Goal: Task Accomplishment & Management: Manage account settings

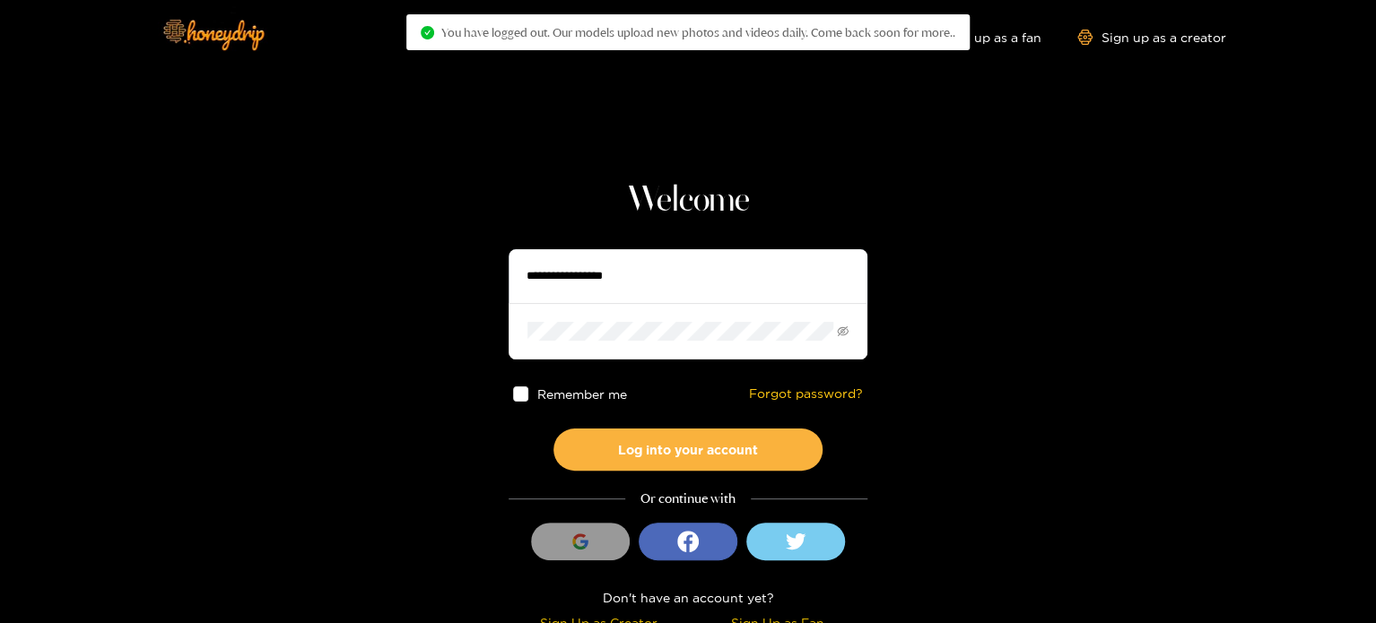
drag, startPoint x: 780, startPoint y: 276, endPoint x: 768, endPoint y: 272, distance: 12.5
click at [768, 272] on input "text" at bounding box center [688, 276] width 359 height 54
paste input "**********"
type input "**********"
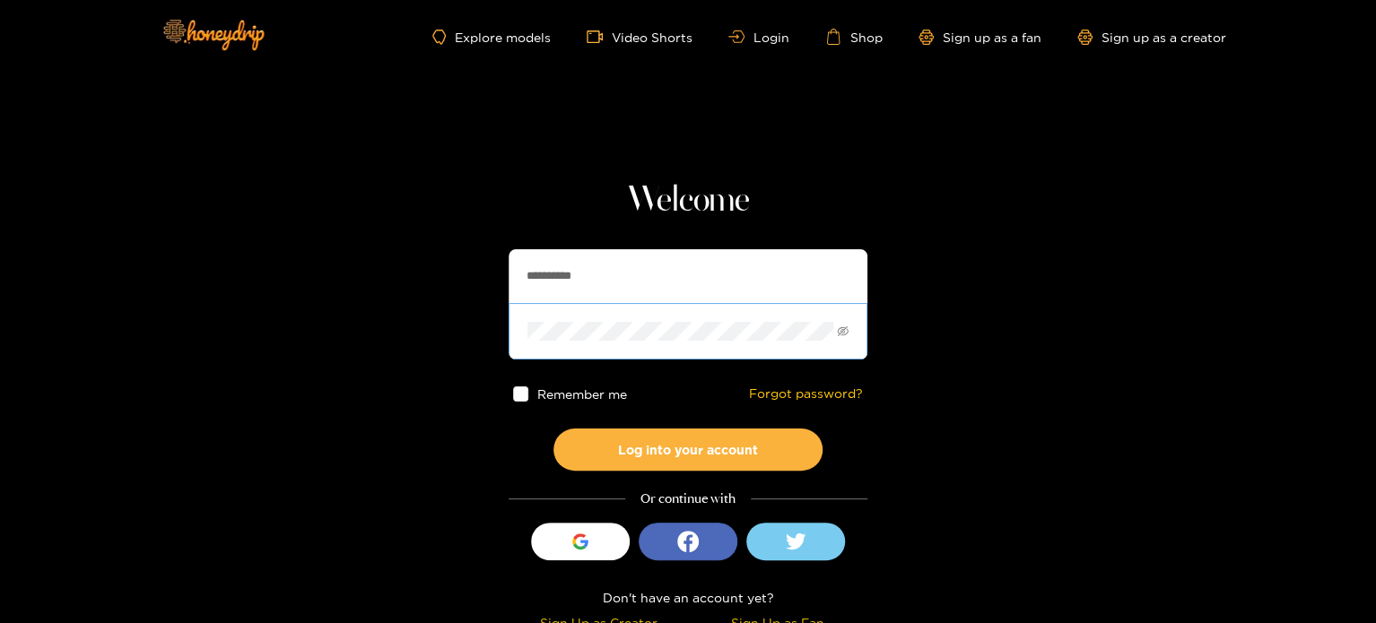
click at [660, 319] on span at bounding box center [688, 331] width 359 height 56
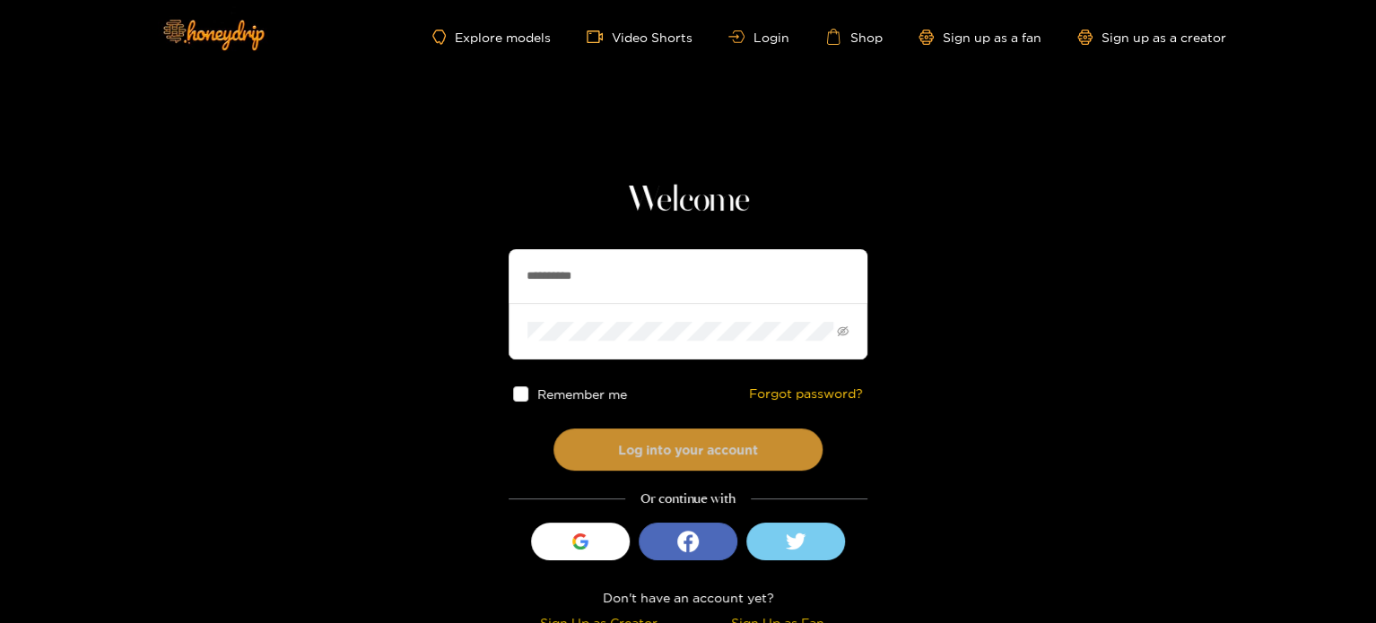
click at [610, 452] on button "Log into your account" at bounding box center [688, 450] width 269 height 42
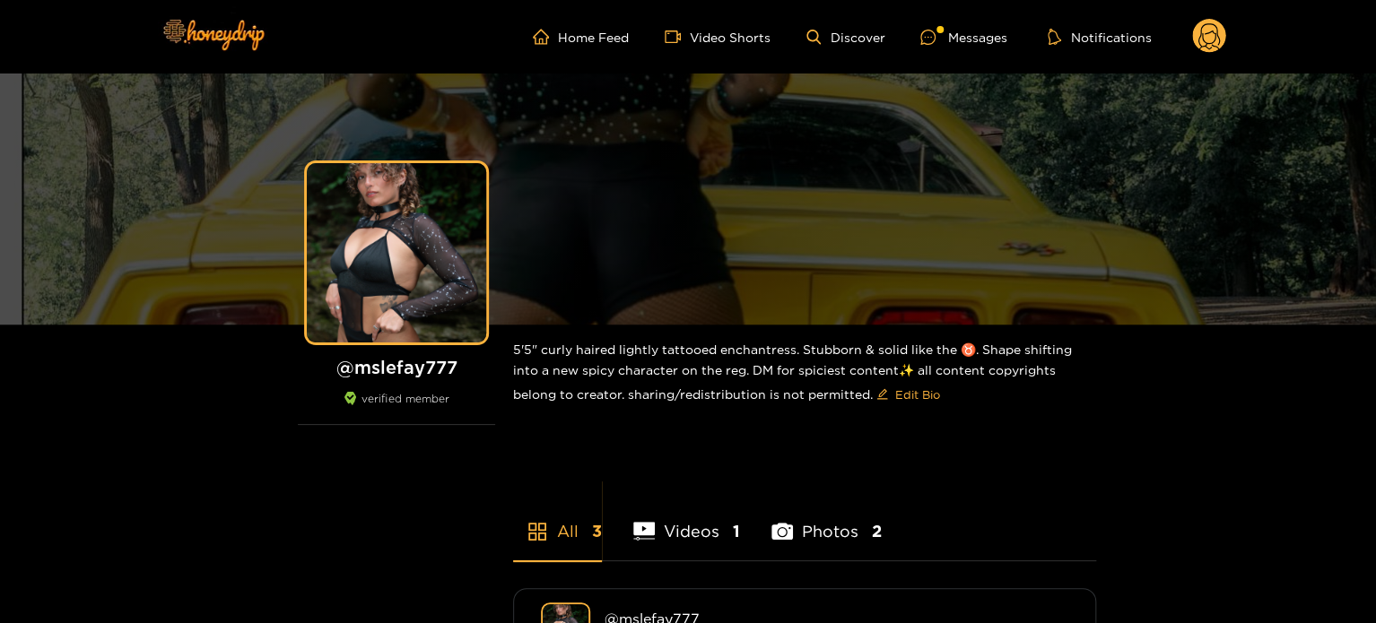
click at [1218, 48] on icon at bounding box center [1210, 38] width 22 height 31
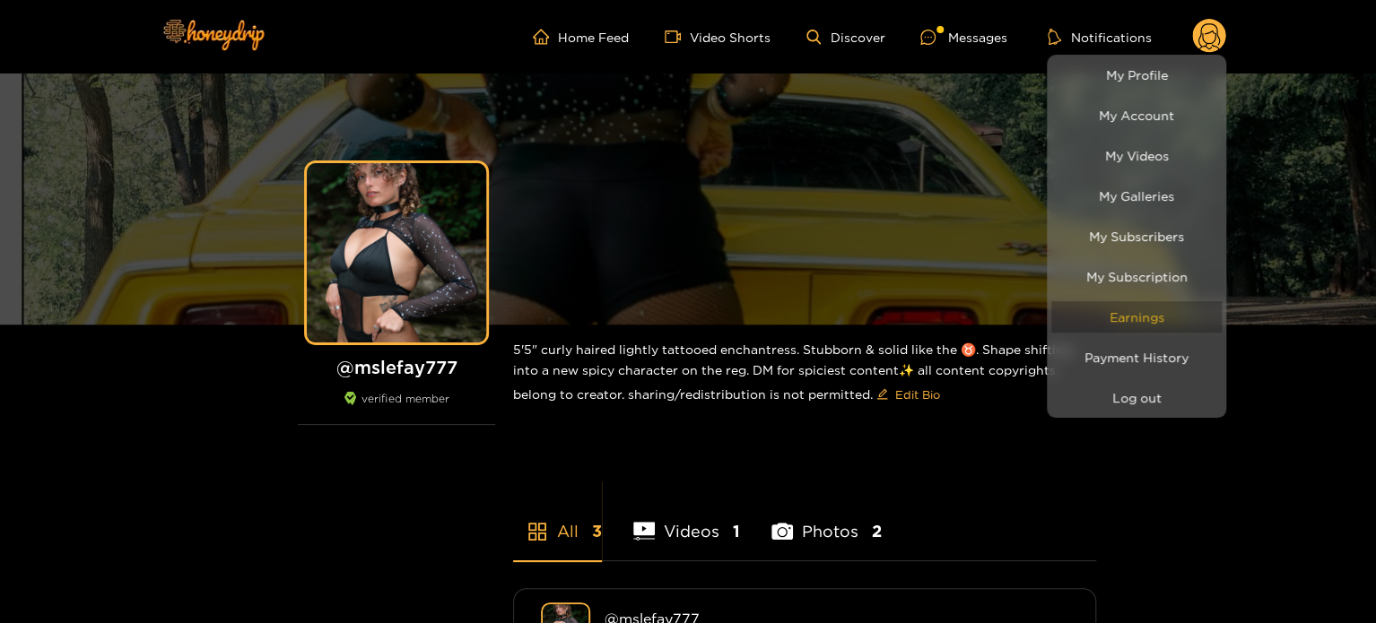
click at [1163, 309] on link "Earnings" at bounding box center [1136, 316] width 170 height 31
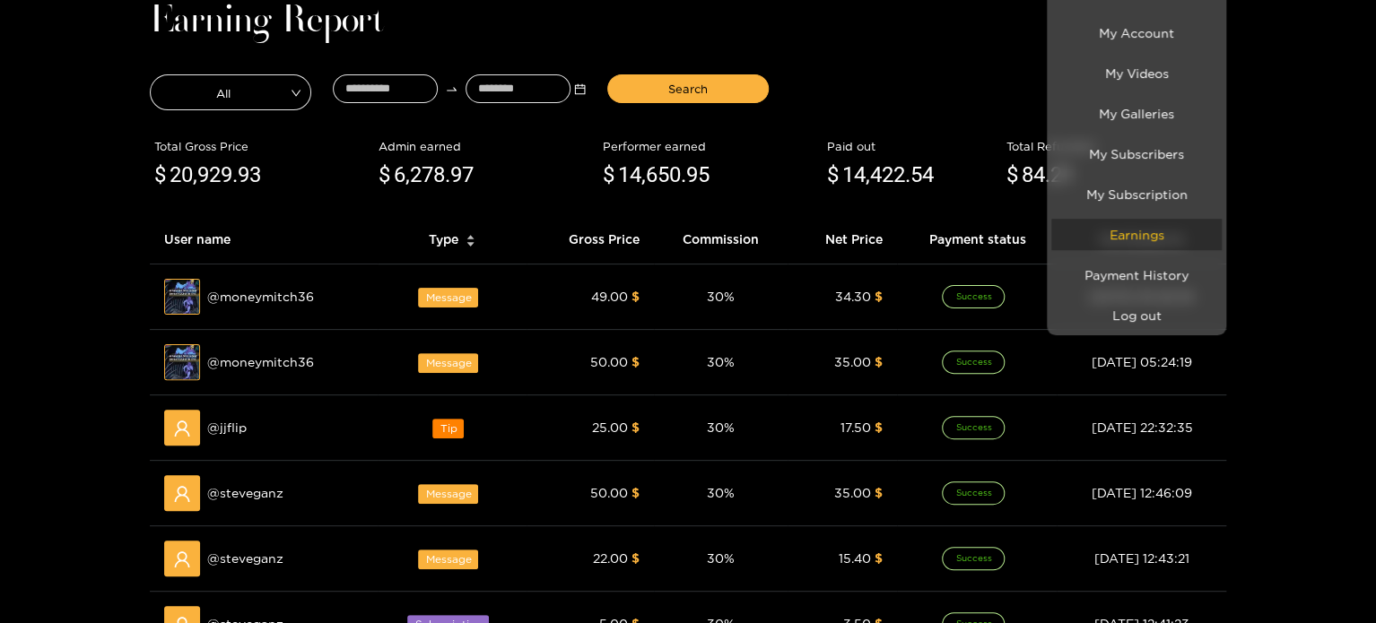
scroll to position [90, 0]
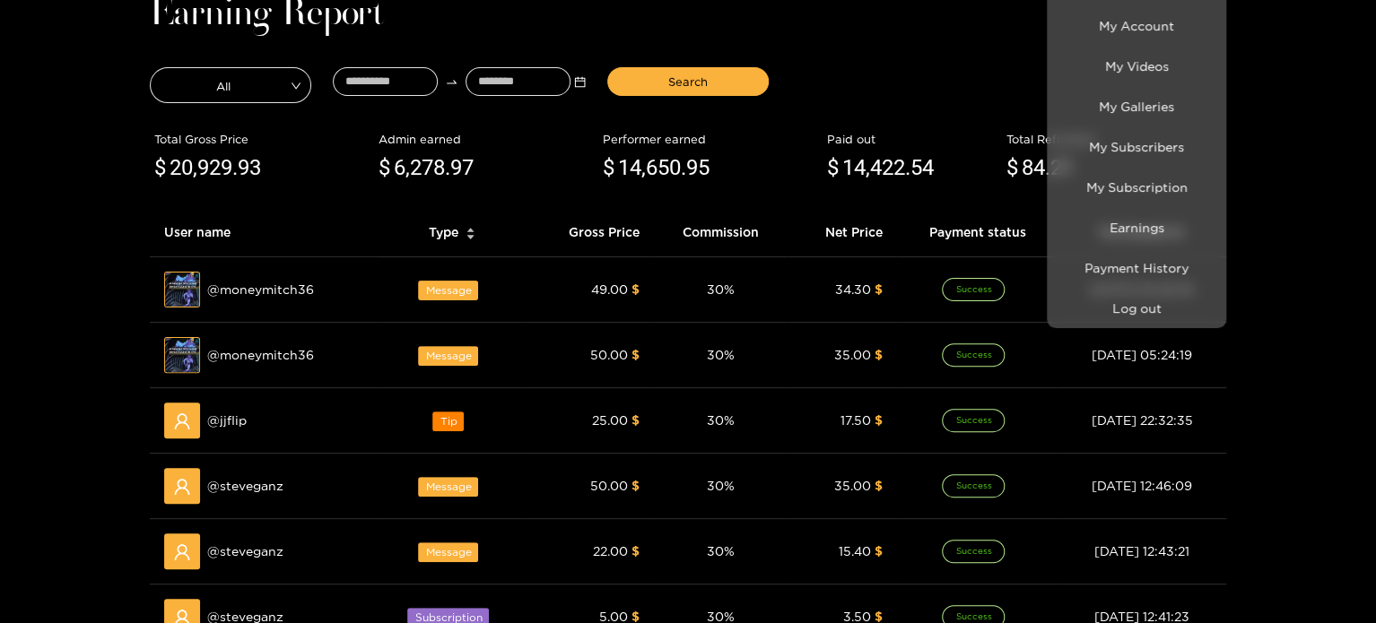
click at [876, 283] on div at bounding box center [688, 311] width 1376 height 623
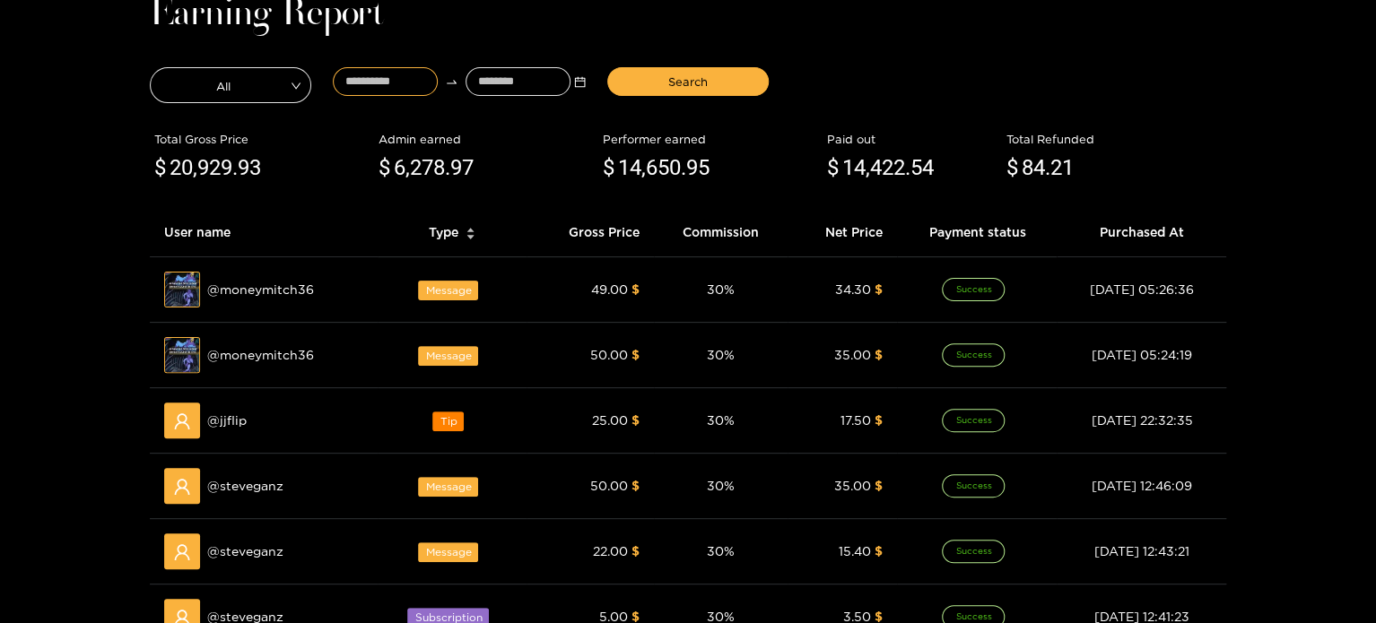
click at [366, 74] on input at bounding box center [385, 81] width 105 height 29
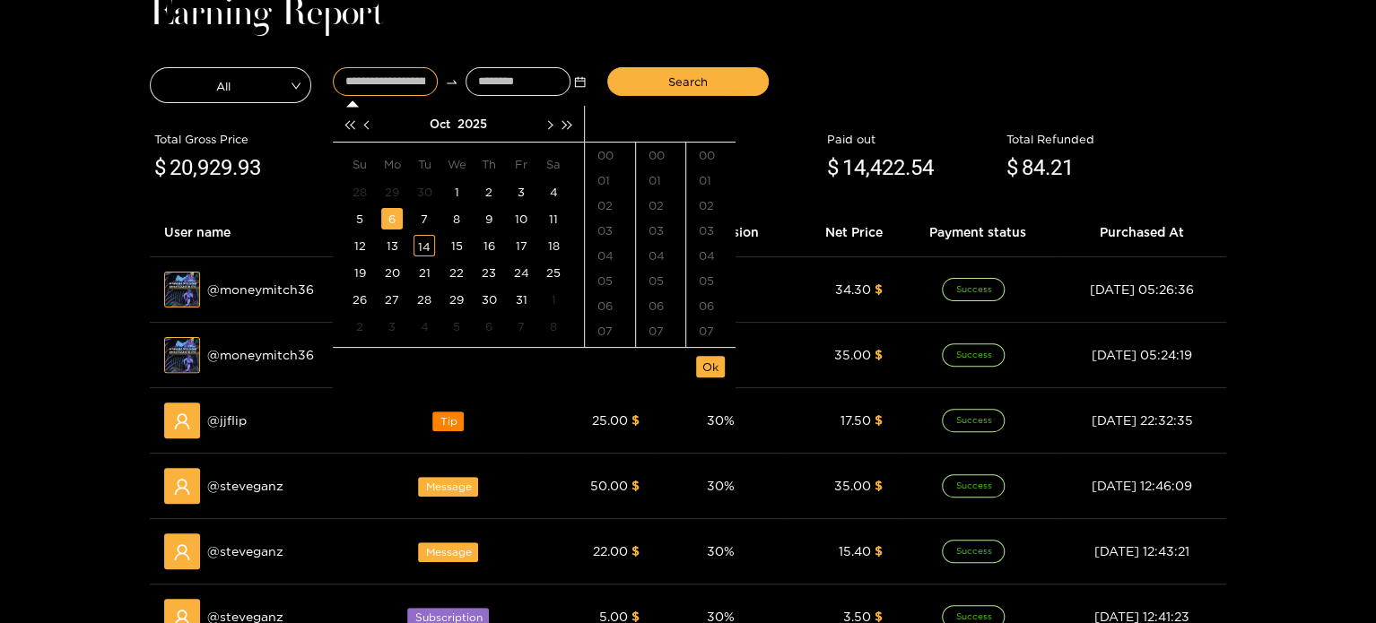
click at [387, 217] on div "6" at bounding box center [392, 219] width 22 height 22
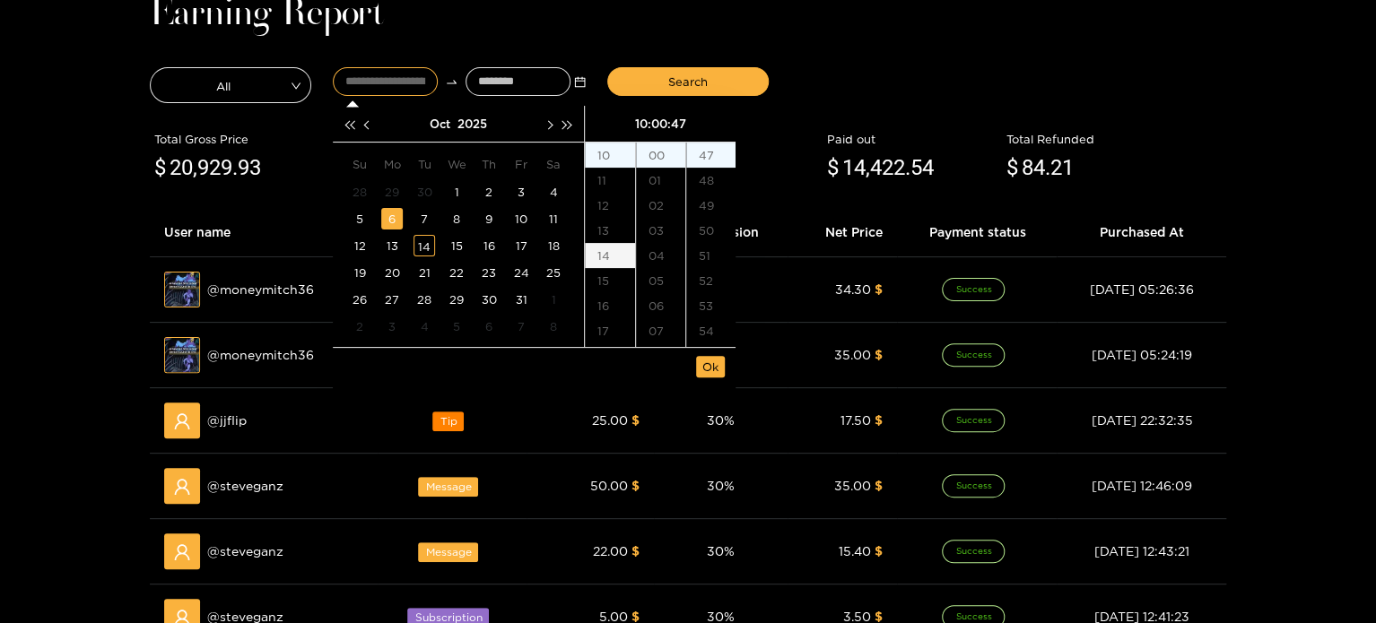
click at [609, 262] on div "14" at bounding box center [610, 255] width 50 height 25
click at [662, 195] on div "30" at bounding box center [660, 191] width 49 height 25
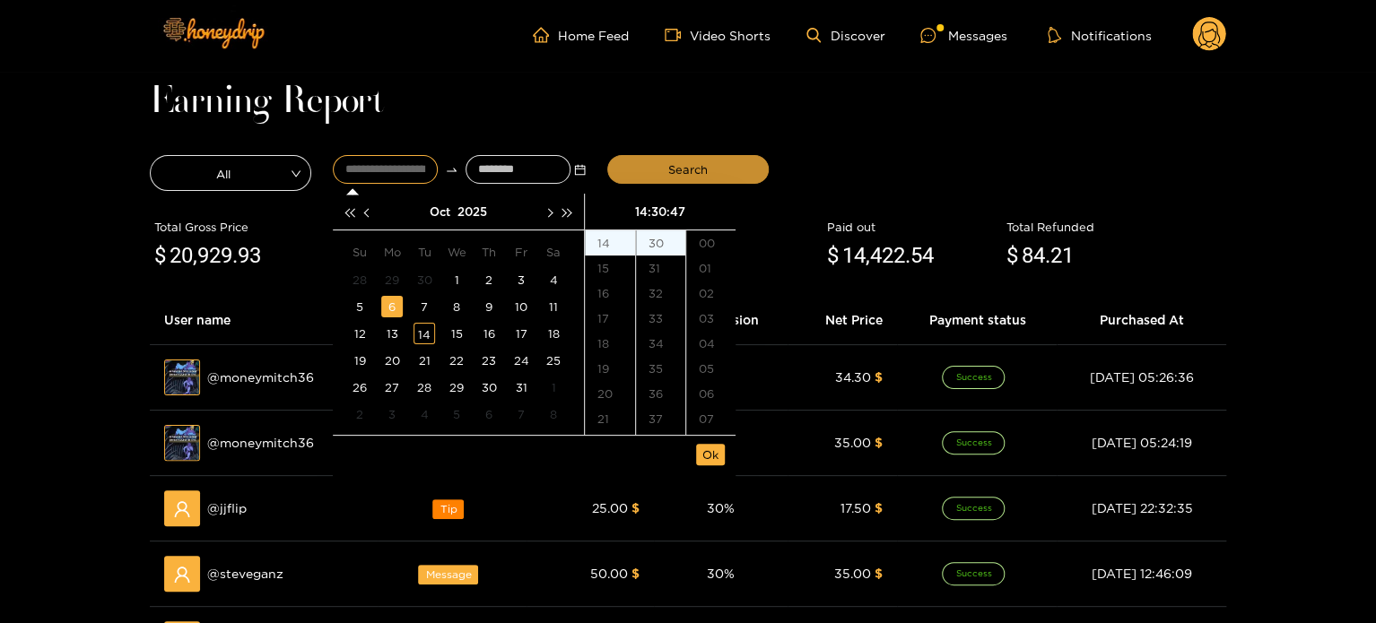
scroll to position [0, 0]
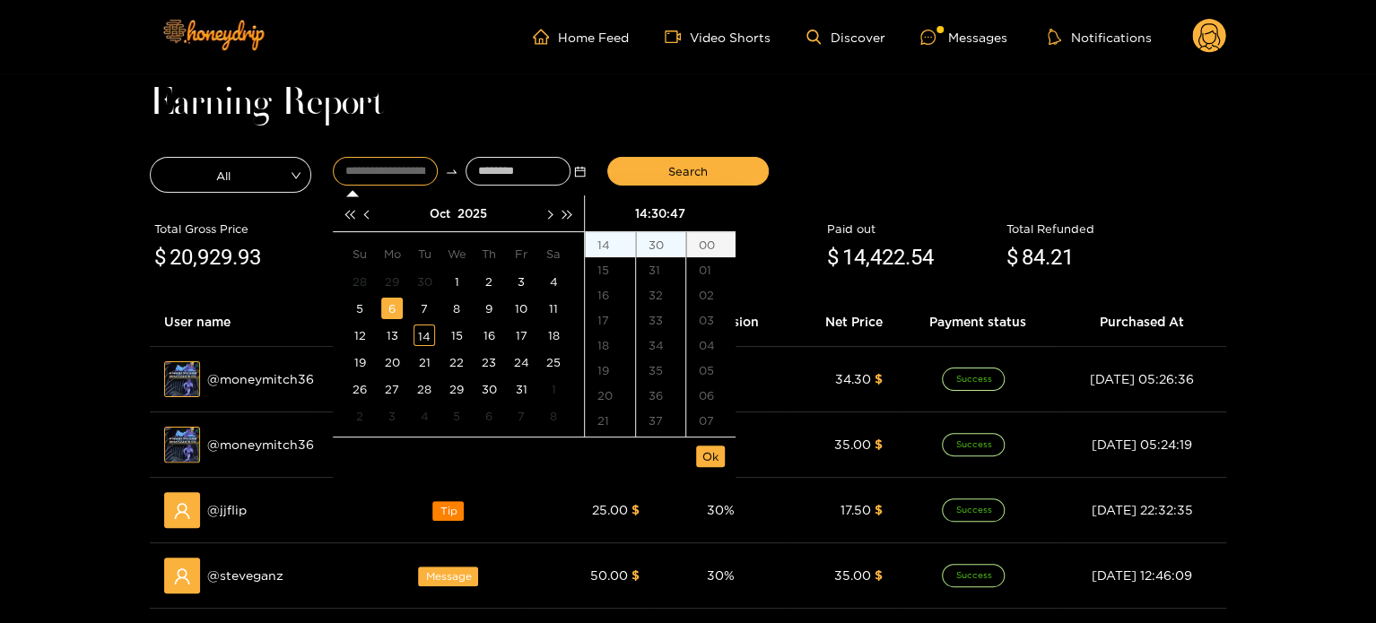
click at [713, 242] on div "00" at bounding box center [710, 244] width 49 height 25
type input "**********"
click at [711, 452] on span "Ok" at bounding box center [710, 457] width 16 height 18
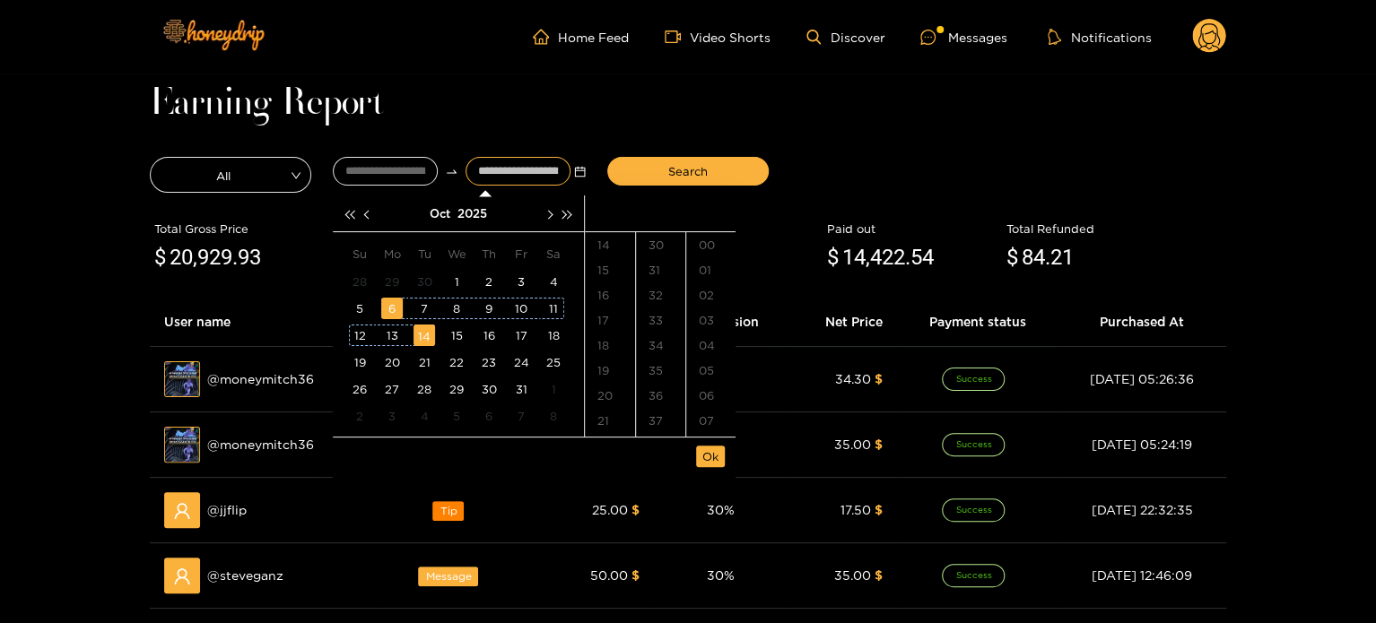
click at [423, 331] on div "14" at bounding box center [425, 336] width 22 height 22
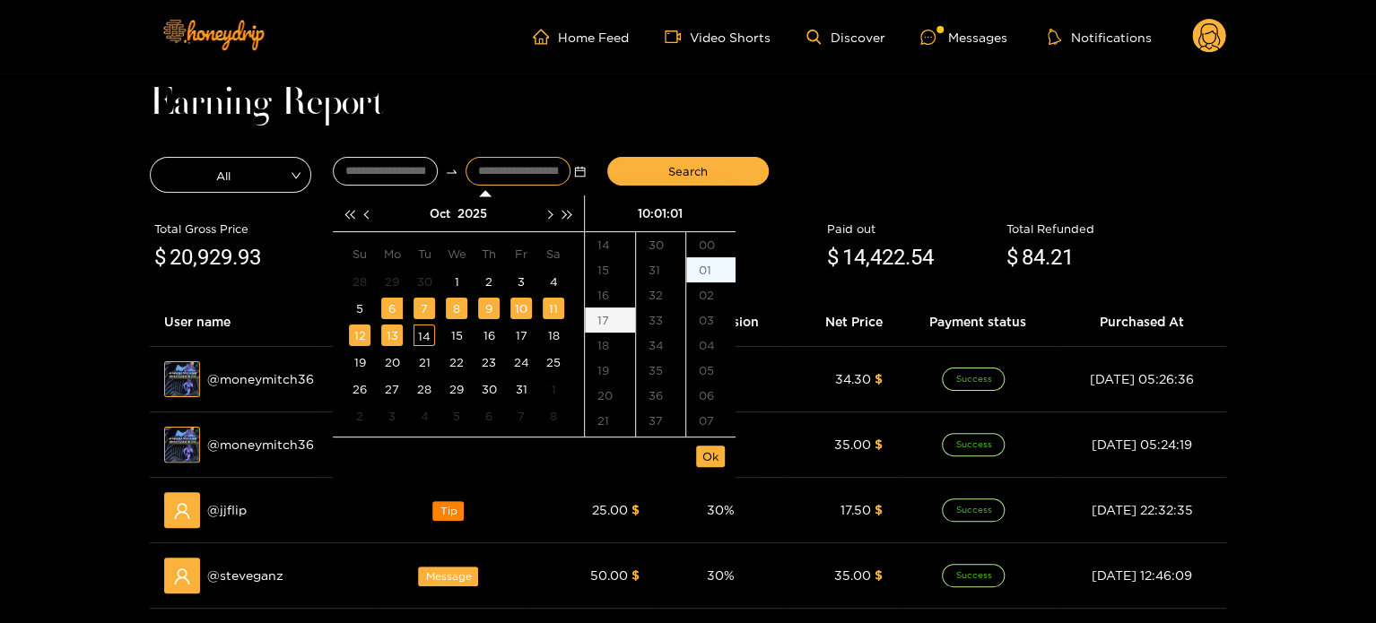
scroll to position [25, 0]
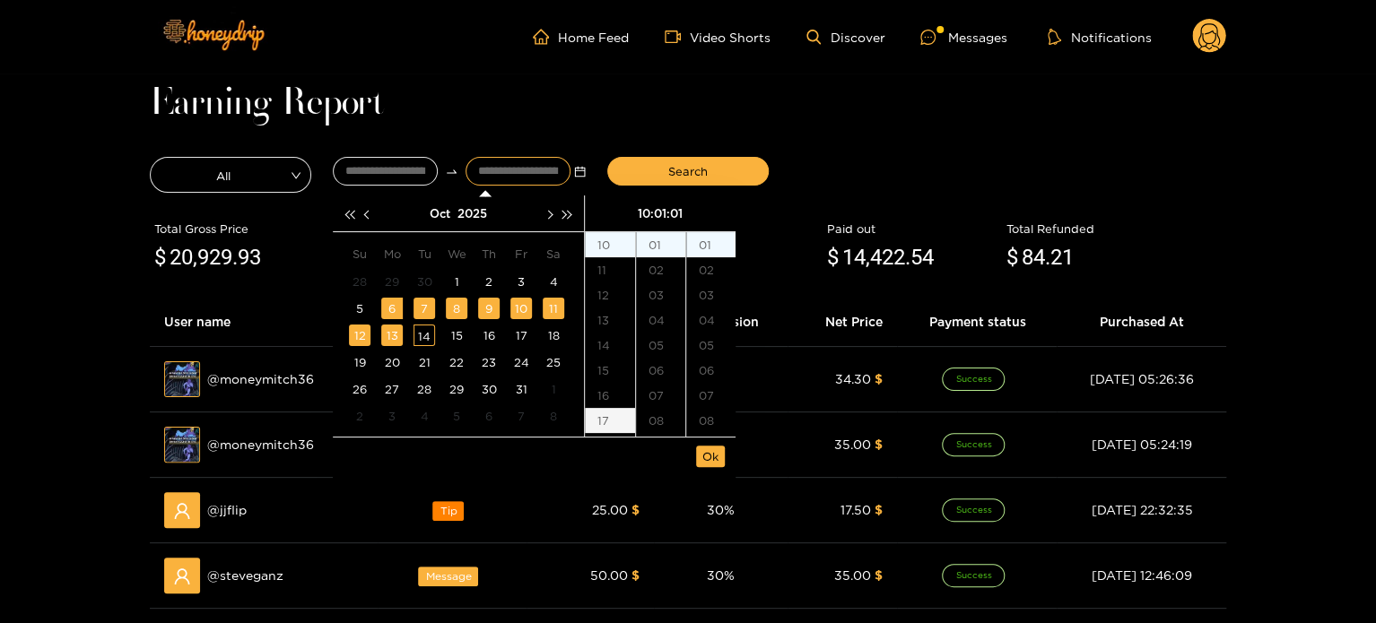
type input "**********"
click at [723, 462] on button "Ok" at bounding box center [710, 457] width 29 height 22
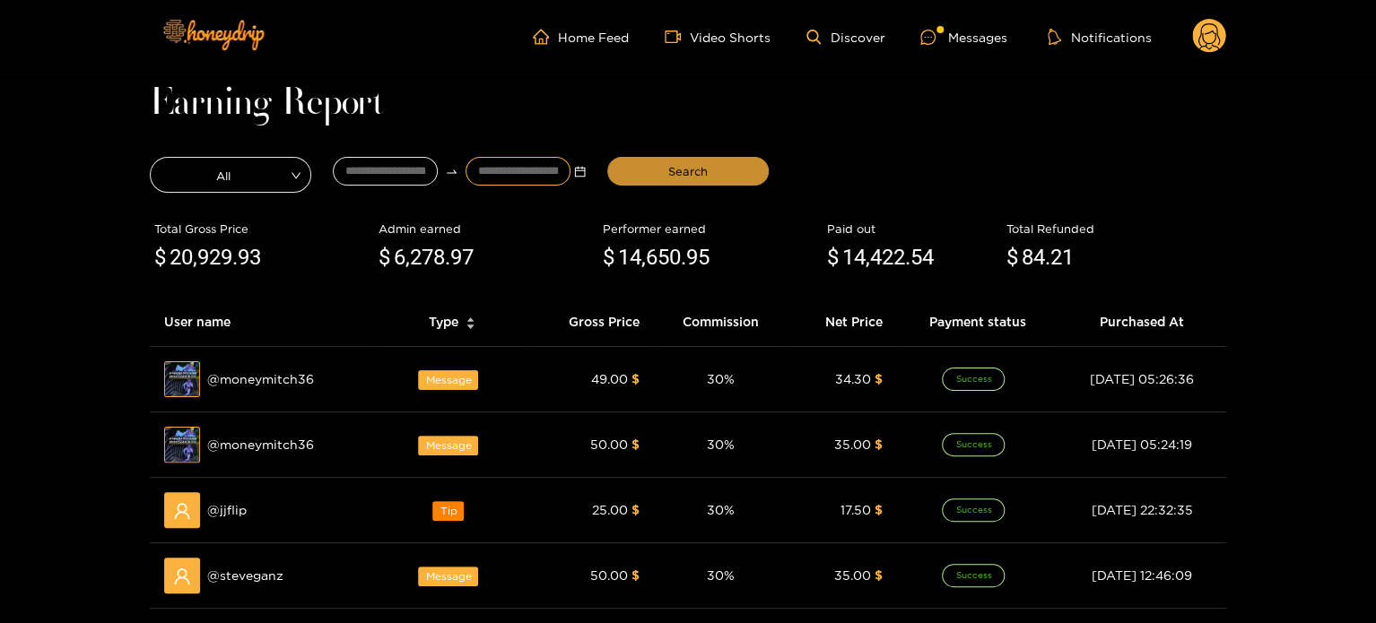
click at [692, 162] on span "Search" at bounding box center [687, 171] width 39 height 18
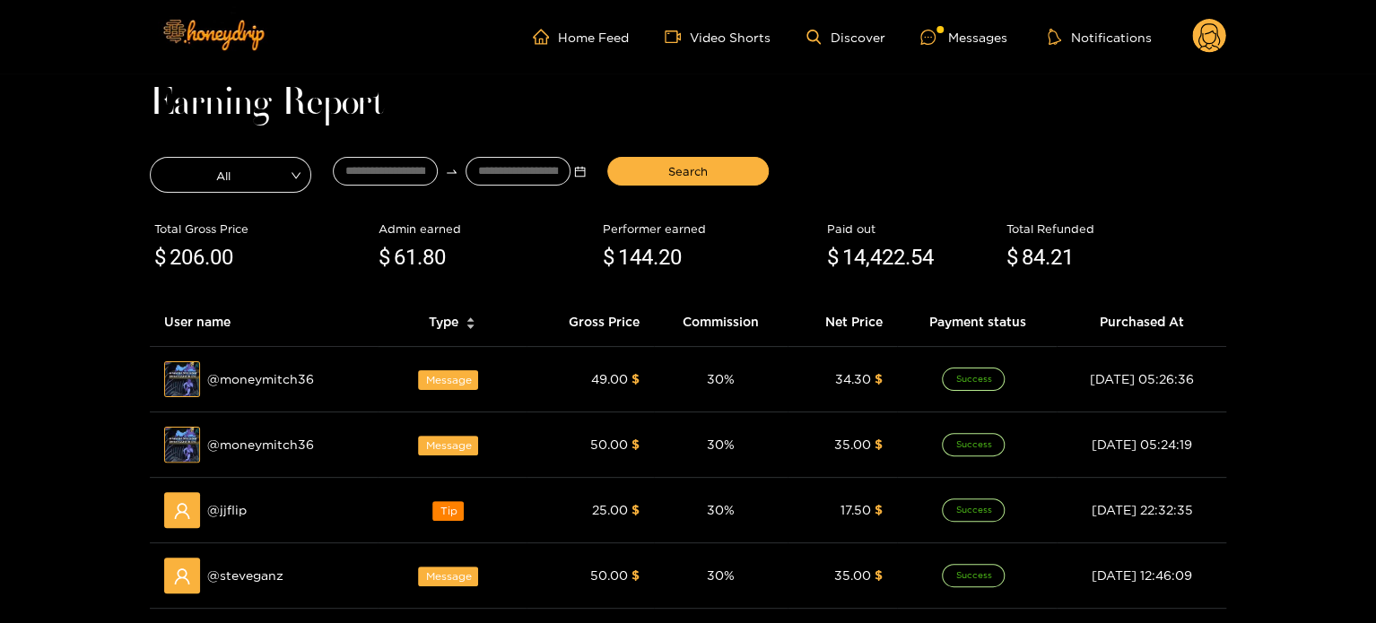
click at [1225, 39] on circle at bounding box center [1209, 36] width 34 height 34
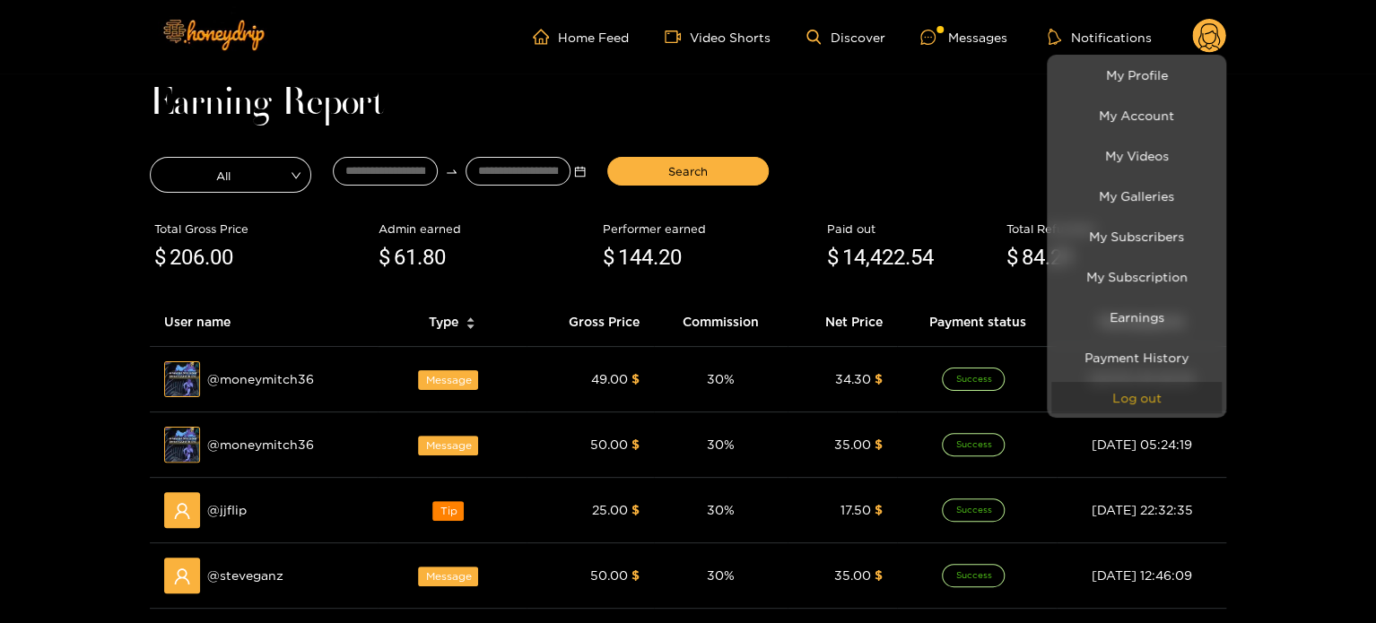
click at [1148, 401] on button "Log out" at bounding box center [1136, 397] width 170 height 31
